Goal: Task Accomplishment & Management: Manage account settings

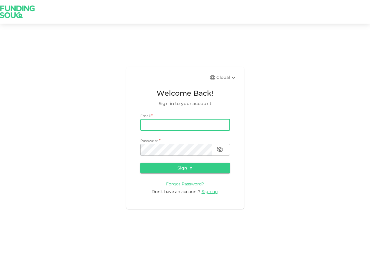
type input "[EMAIL_ADDRESS][DOMAIN_NAME]"
click at [185, 167] on button "Sign in" at bounding box center [185, 167] width 90 height 11
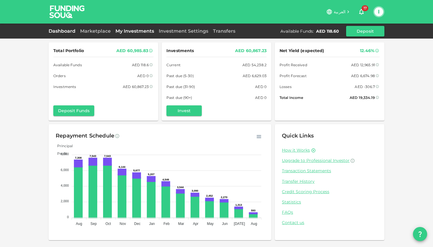
click at [131, 32] on link "My Investments" at bounding box center [134, 31] width 43 height 6
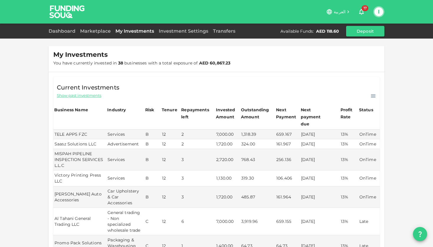
click at [30, 107] on div "My Investments You have currently invested in 38 businesses with a total exposu…" at bounding box center [216, 239] width 433 height 479
click at [95, 32] on link "Marketplace" at bounding box center [95, 31] width 35 height 6
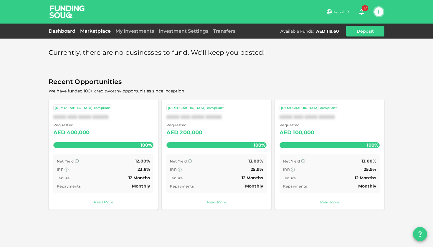
click at [67, 30] on link "Dashboard" at bounding box center [63, 31] width 29 height 6
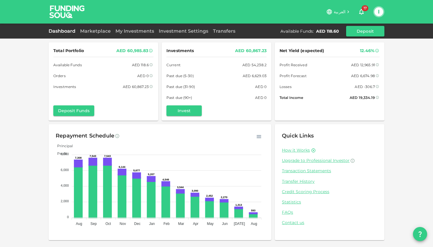
click at [370, 12] on div "I" at bounding box center [378, 11] width 11 height 11
click at [370, 13] on button "I" at bounding box center [379, 11] width 9 height 9
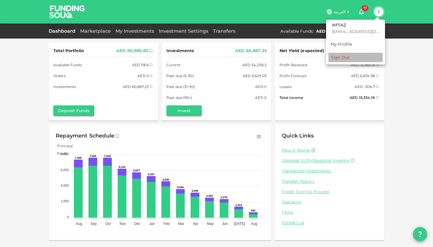
click at [346, 61] on li "Sign Out" at bounding box center [356, 57] width 54 height 9
